Goal: Task Accomplishment & Management: Use online tool/utility

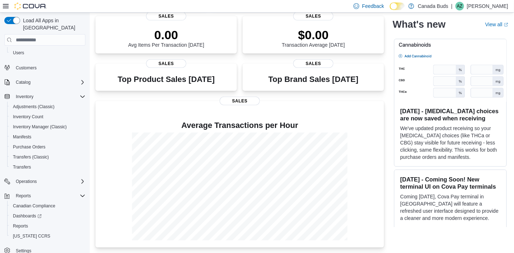
scroll to position [38, 0]
click at [25, 222] on span "Reports" at bounding box center [20, 225] width 15 height 6
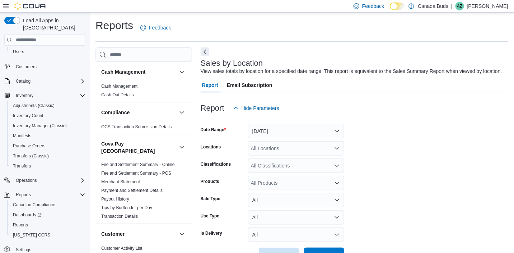
scroll to position [17, 0]
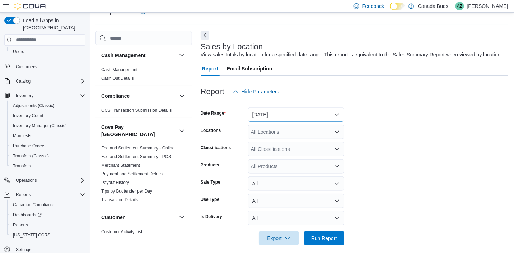
click at [274, 114] on button "[DATE]" at bounding box center [296, 114] width 96 height 14
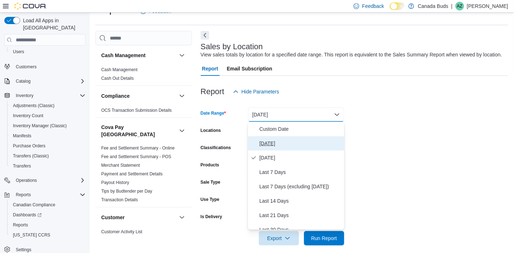
click at [270, 140] on span "[DATE]" at bounding box center [300, 143] width 82 height 9
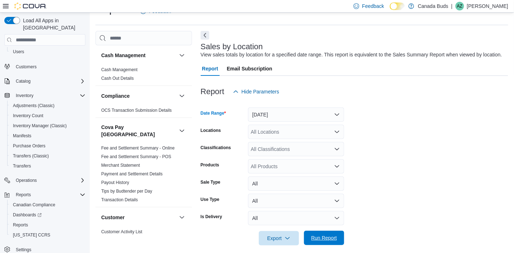
click at [329, 238] on span "Run Report" at bounding box center [324, 237] width 26 height 7
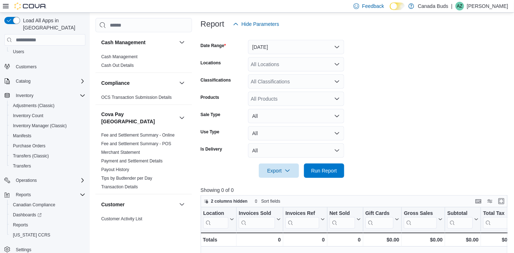
scroll to position [196, 0]
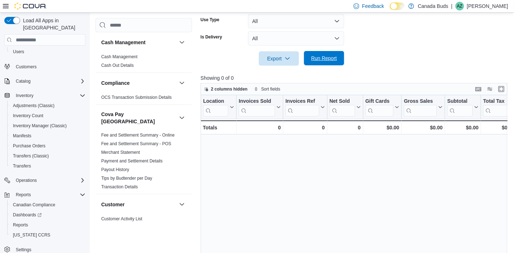
click at [324, 58] on span "Run Report" at bounding box center [324, 58] width 26 height 7
